Goal: Find specific fact: Find specific fact

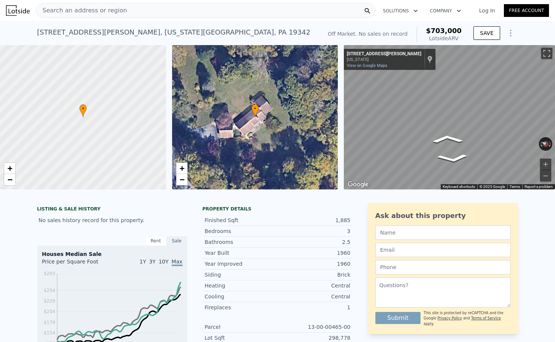
click at [288, 94] on div "• + − • + − ← Move left → Move right ↑ Move up ↓ Move down + Zoom in - Zoom out…" at bounding box center [277, 117] width 555 height 144
click at [306, 104] on div "• + − • + − ← Move left → Move right ↑ Move up ↓ Move down + Zoom in - Zoom out…" at bounding box center [277, 117] width 555 height 144
click at [291, 89] on div "• + − • + − ← Move left → Move right ↑ Move up ↓ Move down + Zoom in - Zoom out…" at bounding box center [277, 117] width 555 height 144
click at [328, 104] on div "• + − • + − ← Move left → Move right ↑ Move up ↓ Move down + Zoom in - Zoom out…" at bounding box center [277, 117] width 555 height 144
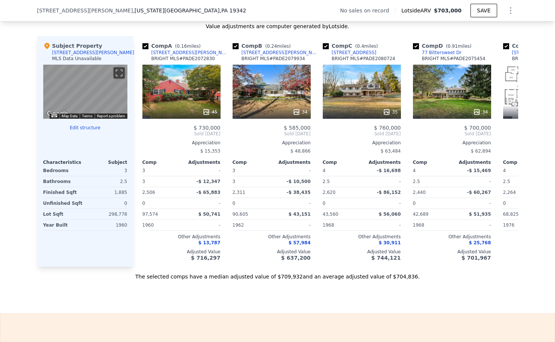
scroll to position [668, 0]
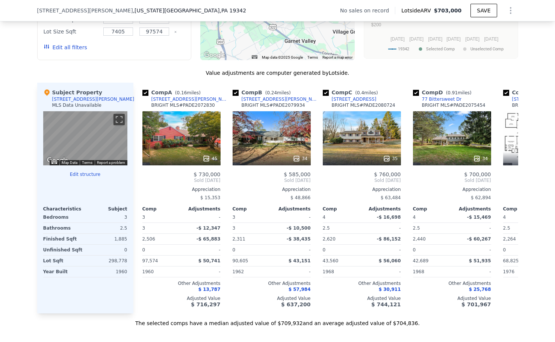
click at [68, 97] on div "[STREET_ADDRESS][PERSON_NAME]" at bounding box center [93, 99] width 82 height 6
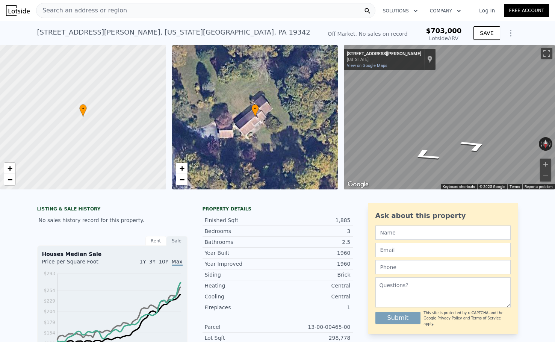
scroll to position [0, 0]
click at [127, 19] on div "Search an address or region Solutions Company Open main menu Log In Free Account" at bounding box center [277, 11] width 543 height 18
click at [127, 15] on div "Search an address or region" at bounding box center [205, 10] width 339 height 15
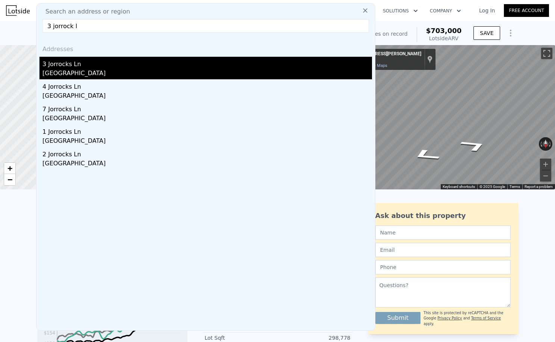
type input "3 jorrock l"
click at [72, 64] on div "3 Jorrocks Ln" at bounding box center [206, 63] width 329 height 12
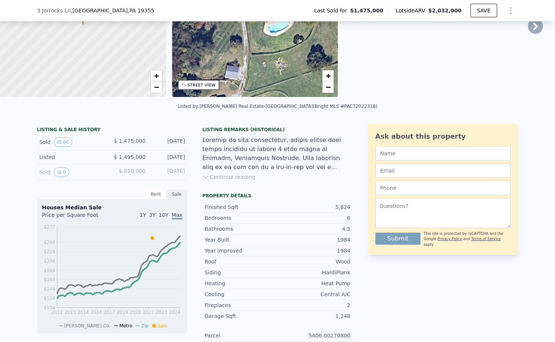
scroll to position [113, 0]
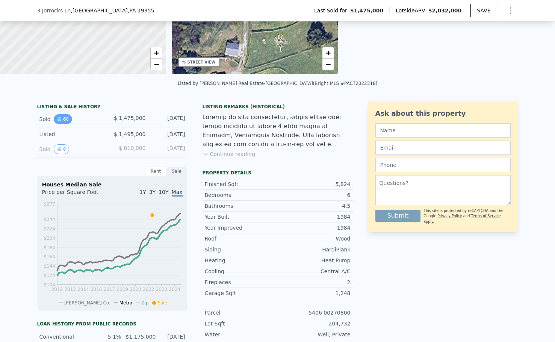
click at [64, 121] on button "60" at bounding box center [63, 119] width 18 height 10
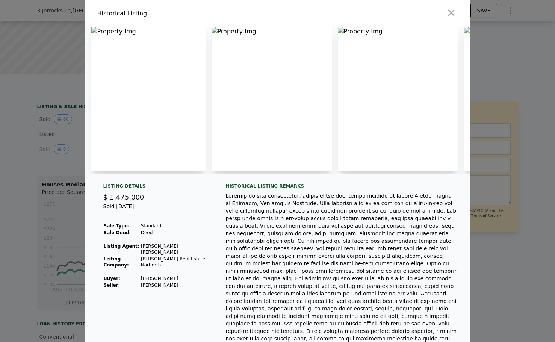
scroll to position [0, 0]
drag, startPoint x: 186, startPoint y: 268, endPoint x: 146, endPoint y: 269, distance: 39.5
click at [146, 275] on td "[PERSON_NAME]" at bounding box center [173, 278] width 67 height 7
copy td "[PERSON_NAME]"
